Goal: Navigation & Orientation: Find specific page/section

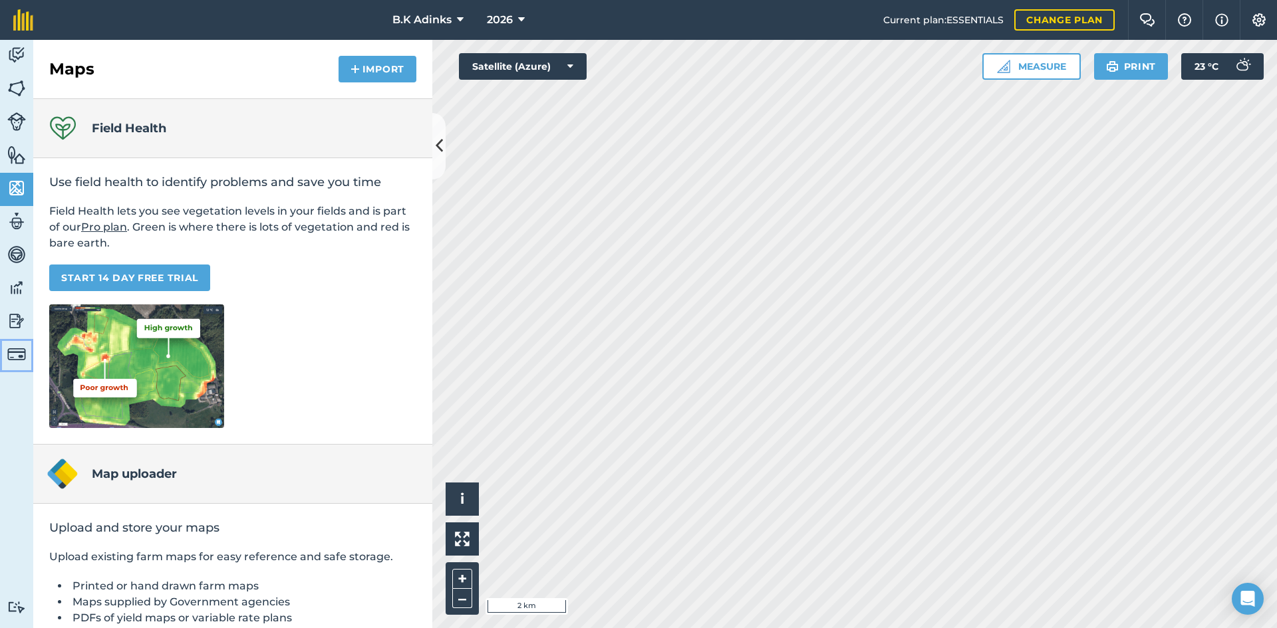
click at [16, 356] on img at bounding box center [16, 354] width 19 height 19
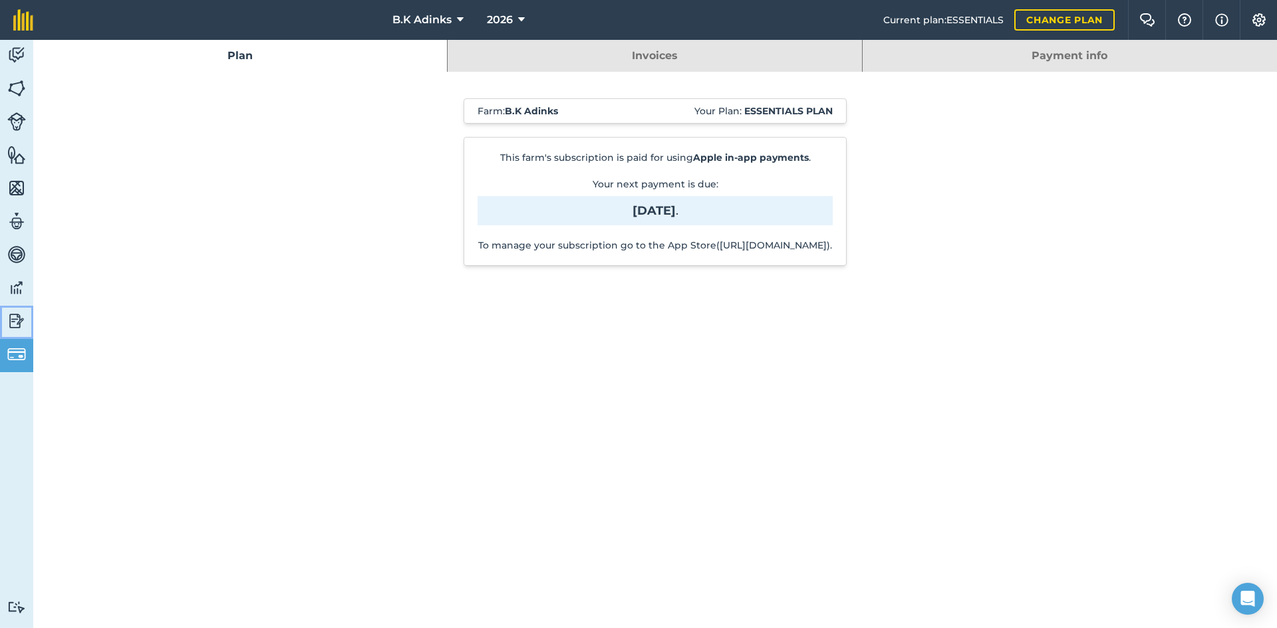
click at [10, 319] on img at bounding box center [16, 321] width 19 height 20
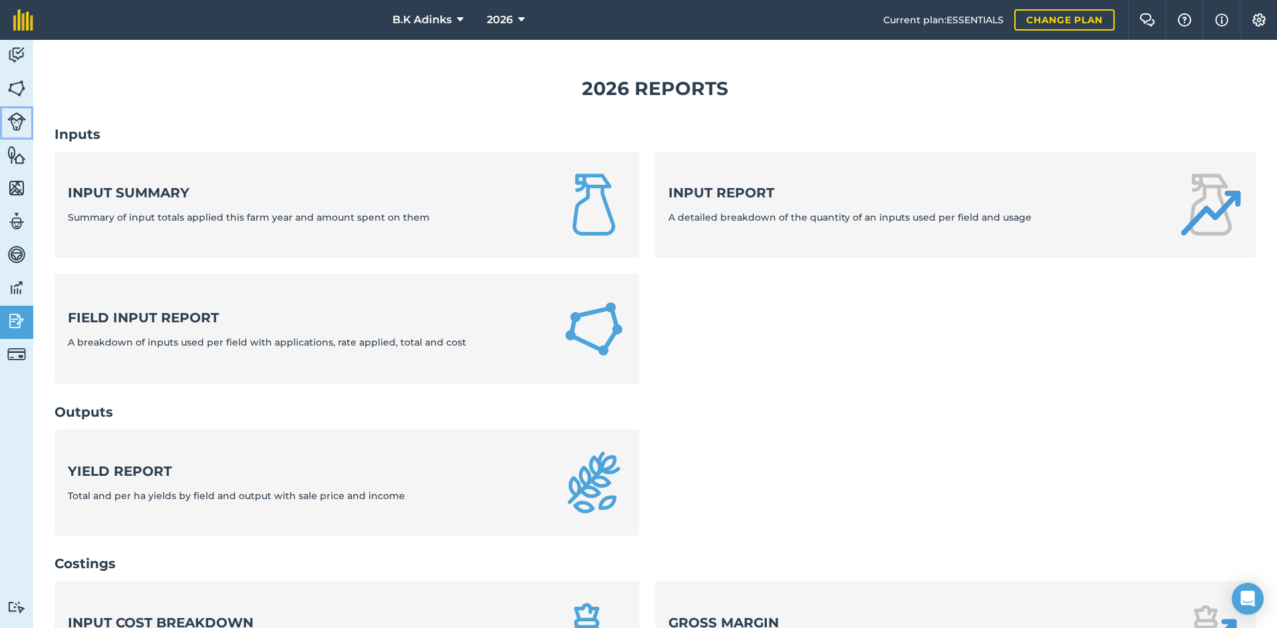
click at [13, 127] on img at bounding box center [16, 121] width 19 height 19
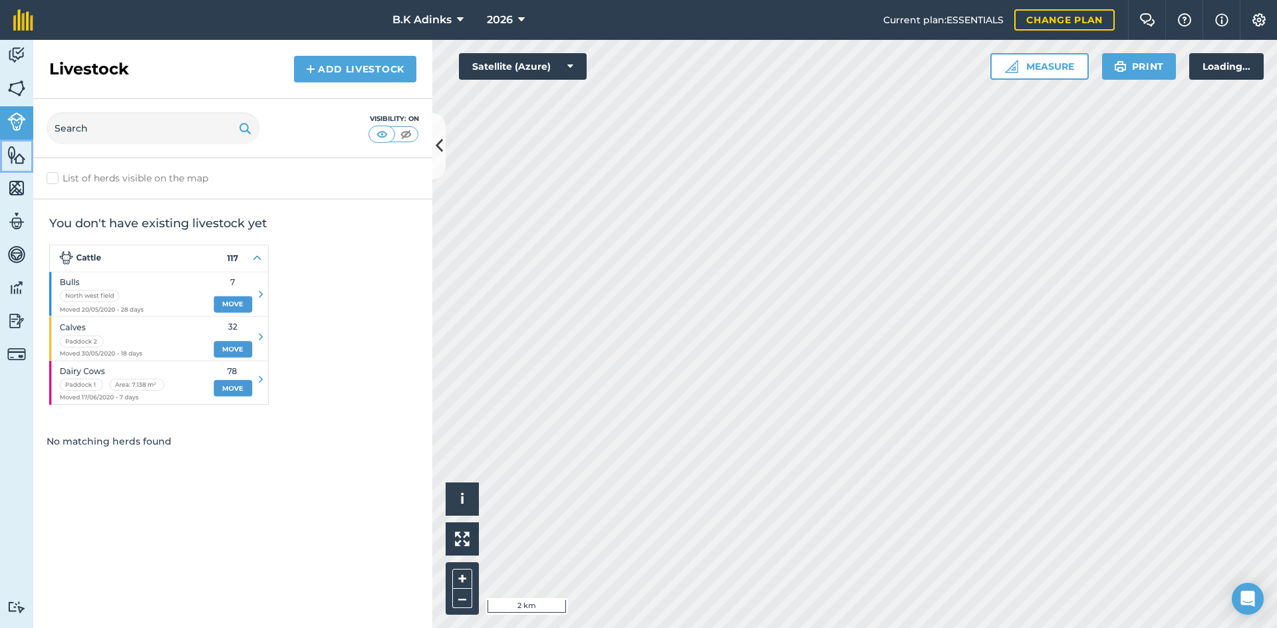
click at [14, 153] on img at bounding box center [16, 155] width 19 height 20
